Goal: Communication & Community: Answer question/provide support

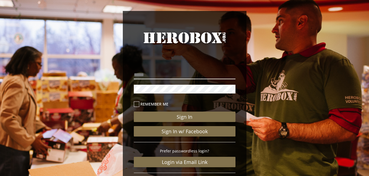
click at [204, 73] on input "email" at bounding box center [185, 75] width 102 height 9
type input "**********"
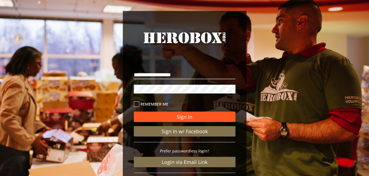
click at [173, 112] on button "Sign In" at bounding box center [185, 117] width 102 height 10
click at [216, 118] on button "Sign In" at bounding box center [185, 117] width 102 height 10
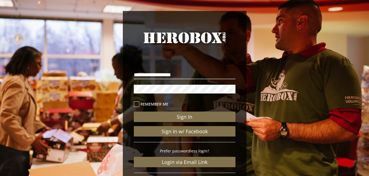
click at [31, 27] on div "**********" at bounding box center [184, 113] width 369 height 227
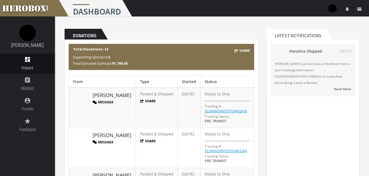
click at [338, 87] on strong "Read More" at bounding box center [342, 89] width 17 height 4
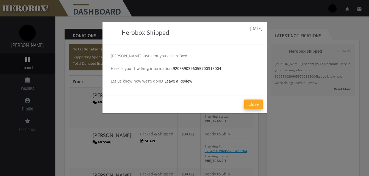
click at [256, 107] on button "Close" at bounding box center [253, 105] width 18 height 10
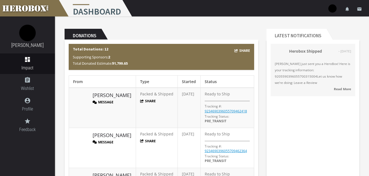
click at [303, 49] on strong "Herobox Shipped" at bounding box center [305, 51] width 33 height 5
click at [303, 67] on span "Nohemie Mondesir just sent you a HeroBox! Here is your tracking information: 92…" at bounding box center [313, 73] width 76 height 25
click at [343, 88] on strong "Read More" at bounding box center [342, 89] width 17 height 4
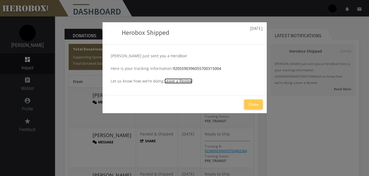
click at [172, 83] on link "Leave a Review" at bounding box center [179, 81] width 28 height 5
click at [258, 101] on button "Close" at bounding box center [253, 105] width 18 height 10
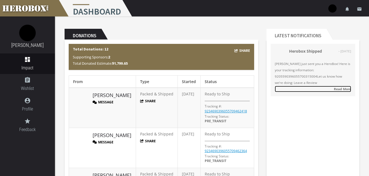
click at [337, 86] on link "Read More" at bounding box center [313, 89] width 76 height 6
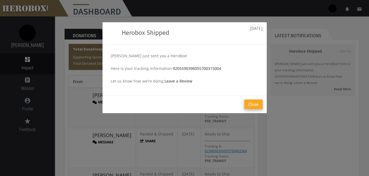
click at [262, 106] on button "Close" at bounding box center [253, 105] width 18 height 10
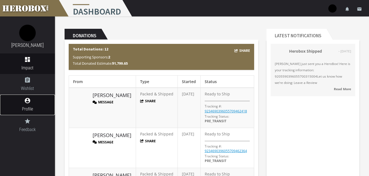
click at [37, 112] on span "Profile" at bounding box center [27, 109] width 55 height 7
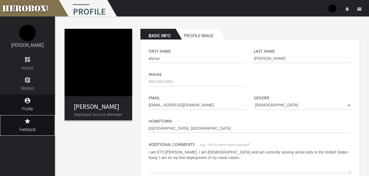
click at [26, 124] on icon "grade" at bounding box center [27, 121] width 55 height 7
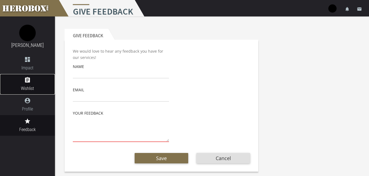
click at [29, 81] on icon "assignment" at bounding box center [27, 80] width 55 height 7
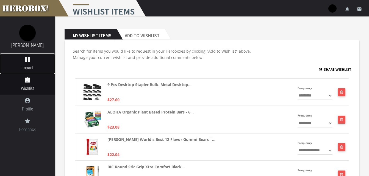
click at [29, 65] on span "Impact" at bounding box center [27, 68] width 55 height 7
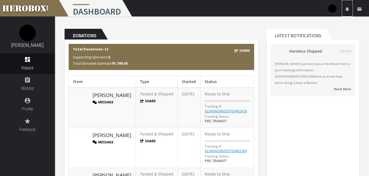
click at [347, 9] on icon "notifications" at bounding box center [347, 9] width 5 height 5
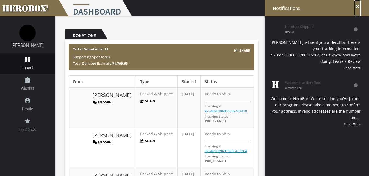
click at [357, 9] on icon "close" at bounding box center [357, 6] width 7 height 7
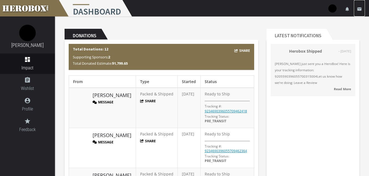
click at [361, 8] on icon "email" at bounding box center [359, 9] width 5 height 5
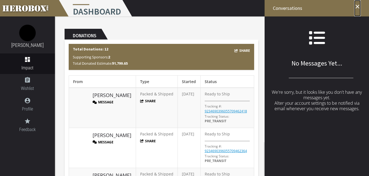
click at [359, 10] on link "close" at bounding box center [357, 8] width 7 height 16
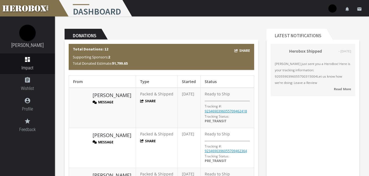
click at [354, 11] on li "email" at bounding box center [359, 8] width 11 height 16
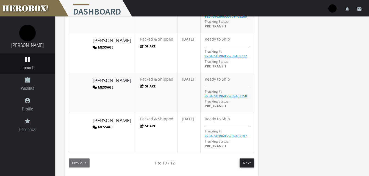
scroll to position [340, 0]
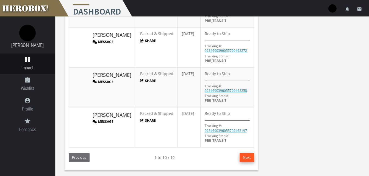
click at [252, 155] on button "Next" at bounding box center [247, 157] width 15 height 9
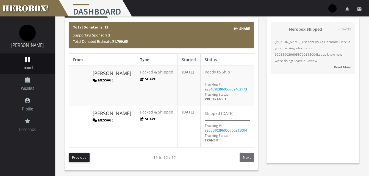
click at [106, 119] on button "Message" at bounding box center [103, 120] width 21 height 5
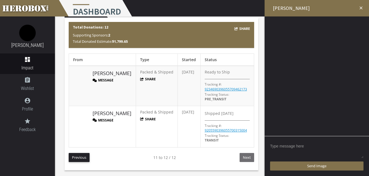
click at [317, 147] on textarea at bounding box center [316, 150] width 93 height 17
click at [361, 9] on icon "close" at bounding box center [360, 7] width 5 height 5
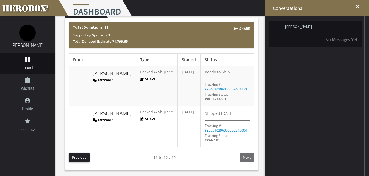
click at [340, 39] on b "No Messages Yet..." at bounding box center [342, 39] width 35 height 5
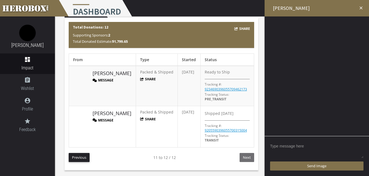
click at [296, 152] on textarea at bounding box center [316, 150] width 93 height 17
click at [362, 157] on textarea at bounding box center [316, 150] width 93 height 17
drag, startPoint x: 362, startPoint y: 157, endPoint x: 374, endPoint y: 157, distance: 12.1
click at [369, 154] on html "menu Dashboard settings Settings lock Logout notifications email alyssa halsey …" at bounding box center [184, 66] width 369 height 176
click at [319, 145] on textarea at bounding box center [322, 150] width 105 height 17
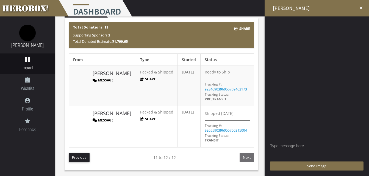
click at [319, 145] on textarea at bounding box center [322, 150] width 105 height 17
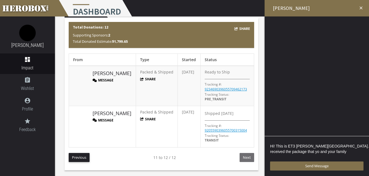
type textarea "Hi! This is ET3 Halsey, Alyssa. I received the package that yo and your family"
click at [362, 8] on icon "close" at bounding box center [360, 7] width 5 height 5
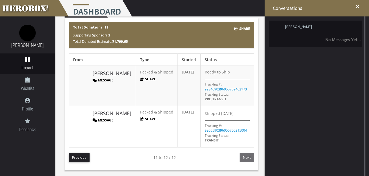
click at [348, 36] on li "Nohemie Mondesir No Messages Yet..." at bounding box center [315, 34] width 93 height 26
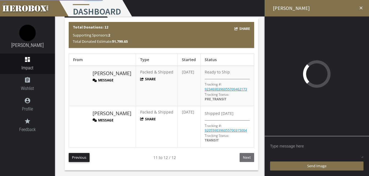
click at [304, 145] on textarea at bounding box center [316, 150] width 93 height 17
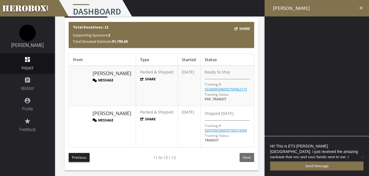
scroll to position [1, 0]
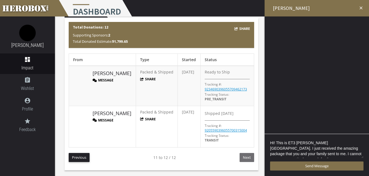
click at [348, 156] on textarea "HI! This is ET3 Halsey, Alyssa. I just received the amazing package that you an…" at bounding box center [316, 149] width 93 height 19
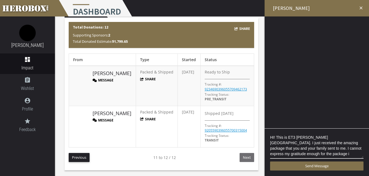
click at [272, 137] on div "HI! This is ET3 Halsey, Alyssa. I just received the amazing package that you an…" at bounding box center [317, 153] width 104 height 48
drag, startPoint x: 271, startPoint y: 137, endPoint x: 330, endPoint y: 150, distance: 60.5
click at [330, 149] on textarea "HI! This is ET3 Halsey, Alyssa. I just received the amazing package that you an…" at bounding box center [316, 146] width 93 height 25
click at [330, 151] on textarea "HI! This is ET3 Halsey, Alyssa. I just received the amazing package that you an…" at bounding box center [316, 146] width 93 height 25
drag, startPoint x: 276, startPoint y: 136, endPoint x: 272, endPoint y: 136, distance: 3.9
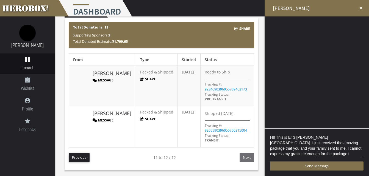
click at [275, 136] on textarea "HI! This is ET3 Halsey, Alyssa. I just received the amazing package that you an…" at bounding box center [316, 146] width 93 height 25
type textarea "gh for the package i"
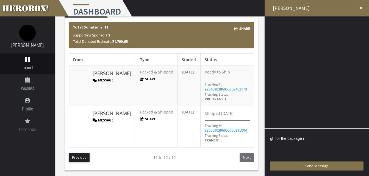
scroll to position [0, 0]
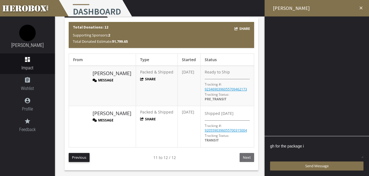
drag, startPoint x: 290, startPoint y: 144, endPoint x: 266, endPoint y: 147, distance: 24.5
click at [265, 147] on div "gh for the package i Send Message" at bounding box center [317, 156] width 104 height 40
click at [308, 149] on textarea "gh for the package i" at bounding box center [316, 150] width 93 height 17
drag, startPoint x: 293, startPoint y: 149, endPoint x: 269, endPoint y: 146, distance: 24.1
click at [269, 146] on div "gh for the package i Send Message" at bounding box center [317, 156] width 104 height 40
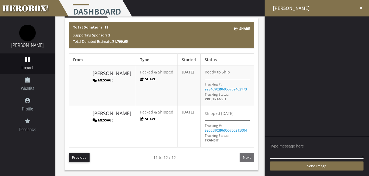
click at [269, 146] on div "Send Image" at bounding box center [317, 156] width 104 height 40
click at [275, 144] on textarea at bounding box center [316, 150] width 93 height 17
type textarea "H"
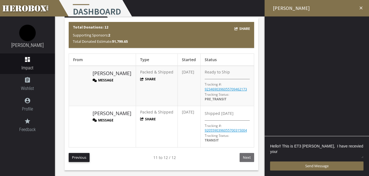
type textarea "Hello!! This is ET3 Halsey, Alyssa, I have recevied your"
click at [363, 146] on textarea "Hello!! This is ET3 Halsey, Alyssa, I have recevied your" at bounding box center [316, 150] width 93 height 17
drag, startPoint x: 346, startPoint y: 146, endPoint x: 301, endPoint y: 155, distance: 46.0
click at [301, 155] on textarea "Hello!! This is ET3 Halsey, Alyssa, I have recevied your" at bounding box center [316, 150] width 93 height 17
drag, startPoint x: 347, startPoint y: 147, endPoint x: 359, endPoint y: 150, distance: 12.2
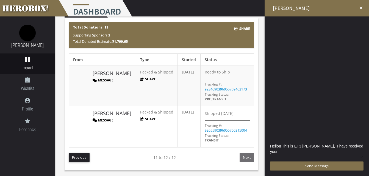
click at [361, 147] on textarea "Hello!! This is ET3 Halsey, Alyssa, I have received your" at bounding box center [316, 150] width 93 height 17
click at [362, 146] on textarea "Hello!! This is ET3 Halsey, Alyssa, I have received your" at bounding box center [316, 150] width 93 height 17
click at [355, 150] on textarea "Hello!! This is ET3 Halsey, Alyssa, I have received your package and I would li…" at bounding box center [316, 149] width 93 height 19
click at [303, 156] on textarea "Hello!! This is ET3 Halsey, Alyssa, I have received your package and I would li…" at bounding box center [316, 149] width 93 height 19
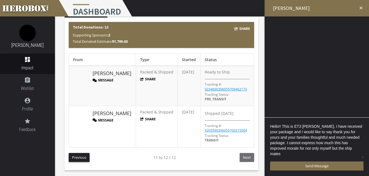
scroll to position [1, 0]
click at [296, 154] on textarea "Hello!! This is ET3 Halsey, Alyssa, I have received your package and I would li…" at bounding box center [316, 141] width 93 height 36
click at [357, 155] on textarea "Hello!! This is ET3 Halsey, Alyssa, I have received your package and I would li…" at bounding box center [316, 141] width 93 height 36
click at [313, 155] on textarea "Hello!! This is ET3 Halsey, Alyssa, I have received your package and I would li…" at bounding box center [316, 141] width 93 height 36
click at [359, 133] on textarea "Hello!! This is ET3 Halsey, Alyssa, I have received your package and I would li…" at bounding box center [316, 141] width 93 height 36
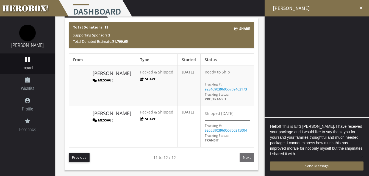
scroll to position [0, 0]
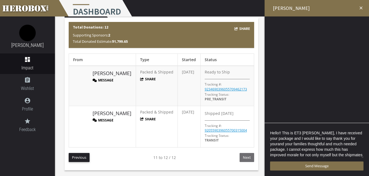
drag, startPoint x: 363, startPoint y: 137, endPoint x: 354, endPoint y: 138, distance: 8.3
click at [354, 138] on textarea "Hello!! This is ET3 Halsey, Alyssa, I have received your package and I would li…" at bounding box center [316, 144] width 93 height 30
click at [363, 139] on textarea "Hello!! This is ET3 Halsey, Alyssa, I have received your package and I would li…" at bounding box center [316, 144] width 93 height 30
click at [347, 138] on textarea "Hello!! This is ET3 Halsey, Alyssa, I have received your package and I would li…" at bounding box center [316, 144] width 93 height 30
click at [360, 149] on textarea "Hello!! This is ET3 Halsey, Alyssa, I have received your package and I would li…" at bounding box center [316, 144] width 93 height 30
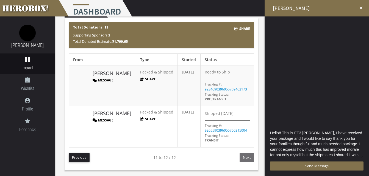
click at [353, 154] on textarea "Hello!! This is ET3 Halsey, Alyssa, I have received your package and I would li…" at bounding box center [316, 144] width 93 height 30
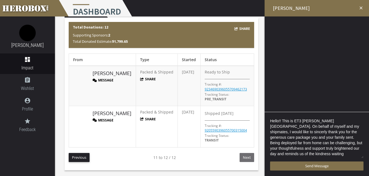
scroll to position [1, 0]
click at [334, 154] on textarea "Hello!! This is ET3 Halsey, Alyssa. On behalf of myself and my shipmates, I wou…" at bounding box center [316, 138] width 93 height 41
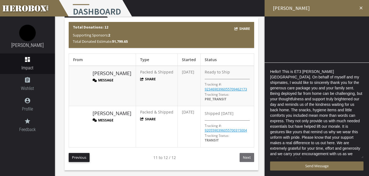
click at [321, 154] on textarea "Hello!! This is ET3 Halsey, Alyssa. On behalf of myself and my shipmates, I wou…" at bounding box center [316, 113] width 93 height 91
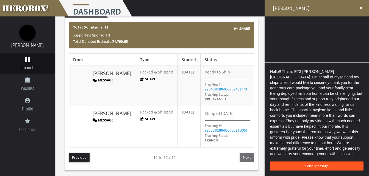
type textarea "Hello!! This is ET3 Halsey, Alyssa. On behalf of myself and my shipmates, I wou…"
click at [324, 168] on span "Send Message" at bounding box center [316, 166] width 23 height 5
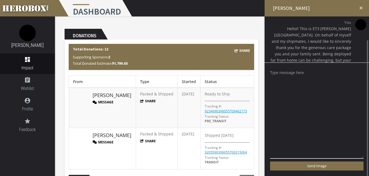
scroll to position [18, 0]
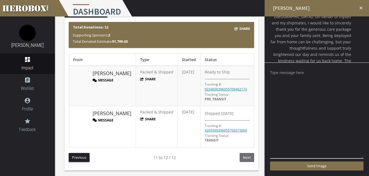
click at [360, 10] on icon "close" at bounding box center [360, 7] width 5 height 5
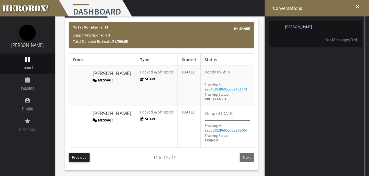
click at [324, 37] on div "No Messages Yet..." at bounding box center [315, 40] width 91 height 6
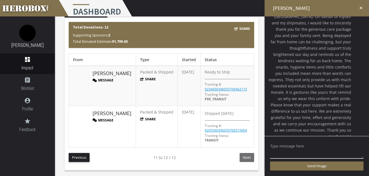
click at [362, 8] on icon "close" at bounding box center [360, 7] width 5 height 5
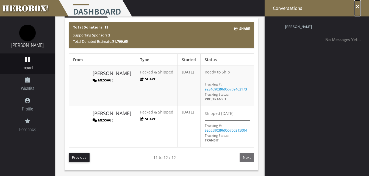
click at [356, 5] on icon "close" at bounding box center [357, 6] width 7 height 7
